Goal: Transaction & Acquisition: Purchase product/service

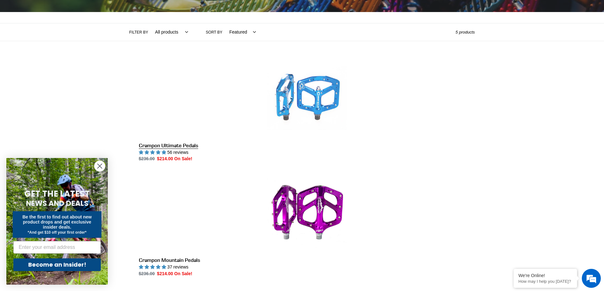
click at [297, 145] on link "Crampon Ultimate Pedals" at bounding box center [307, 111] width 336 height 104
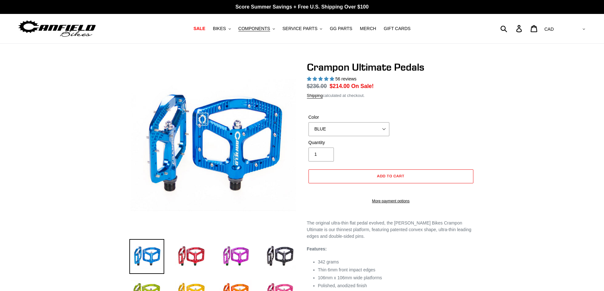
select select "highest-rating"
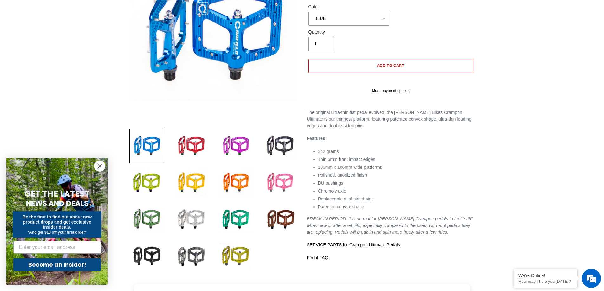
scroll to position [95, 0]
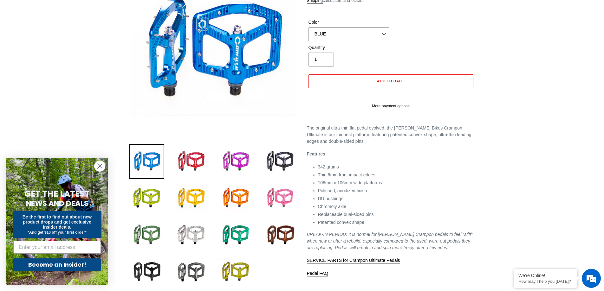
click at [282, 194] on img at bounding box center [280, 198] width 35 height 35
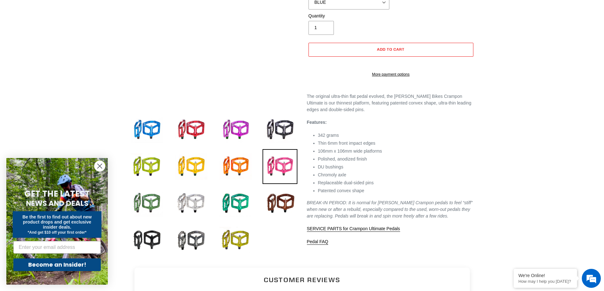
scroll to position [0, 0]
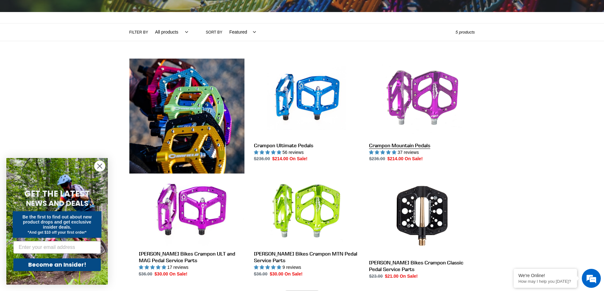
click at [395, 121] on link "Crampon Mountain Pedals" at bounding box center [422, 111] width 106 height 104
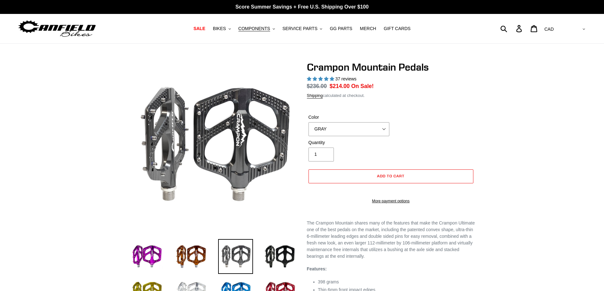
select select "highest-rating"
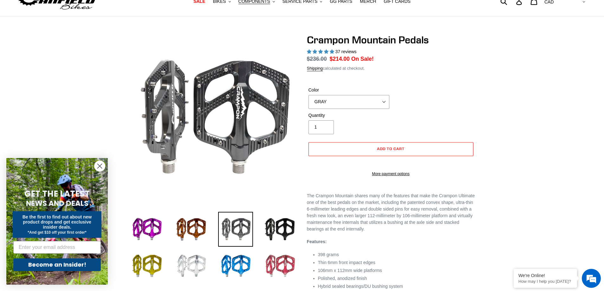
scroll to position [63, 0]
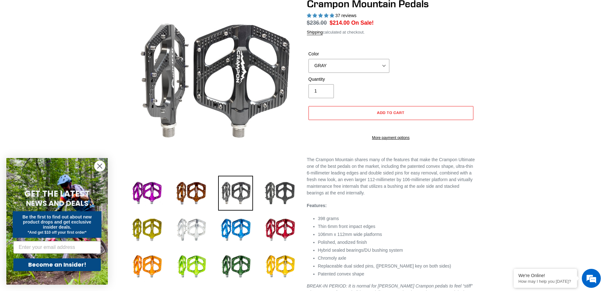
click at [288, 183] on img at bounding box center [280, 193] width 35 height 35
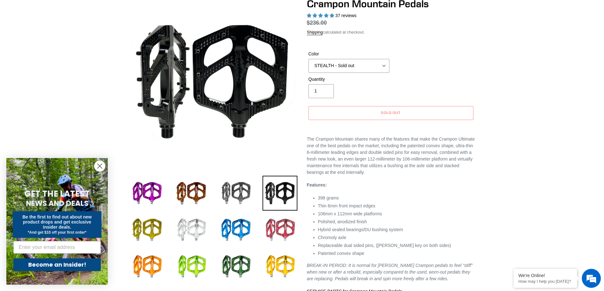
click at [283, 230] on img at bounding box center [280, 230] width 35 height 35
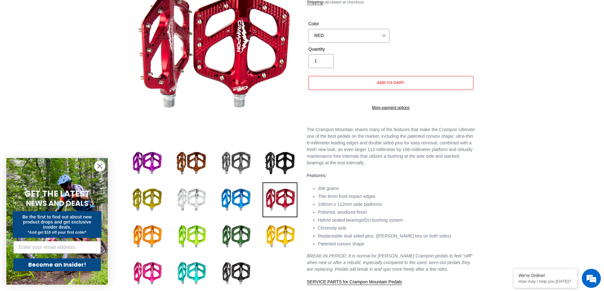
scroll to position [127, 0]
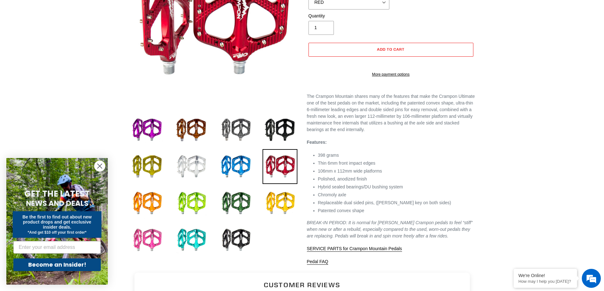
click at [134, 241] on img at bounding box center [146, 240] width 35 height 35
select select "PINK"
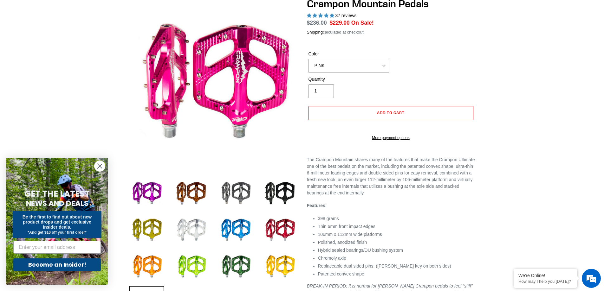
scroll to position [0, 0]
